Goal: Navigation & Orientation: Go to known website

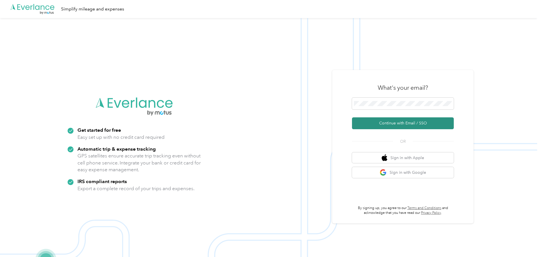
click at [406, 122] on button "Continue with Email / SSO" at bounding box center [403, 124] width 102 height 12
